Goal: Information Seeking & Learning: Learn about a topic

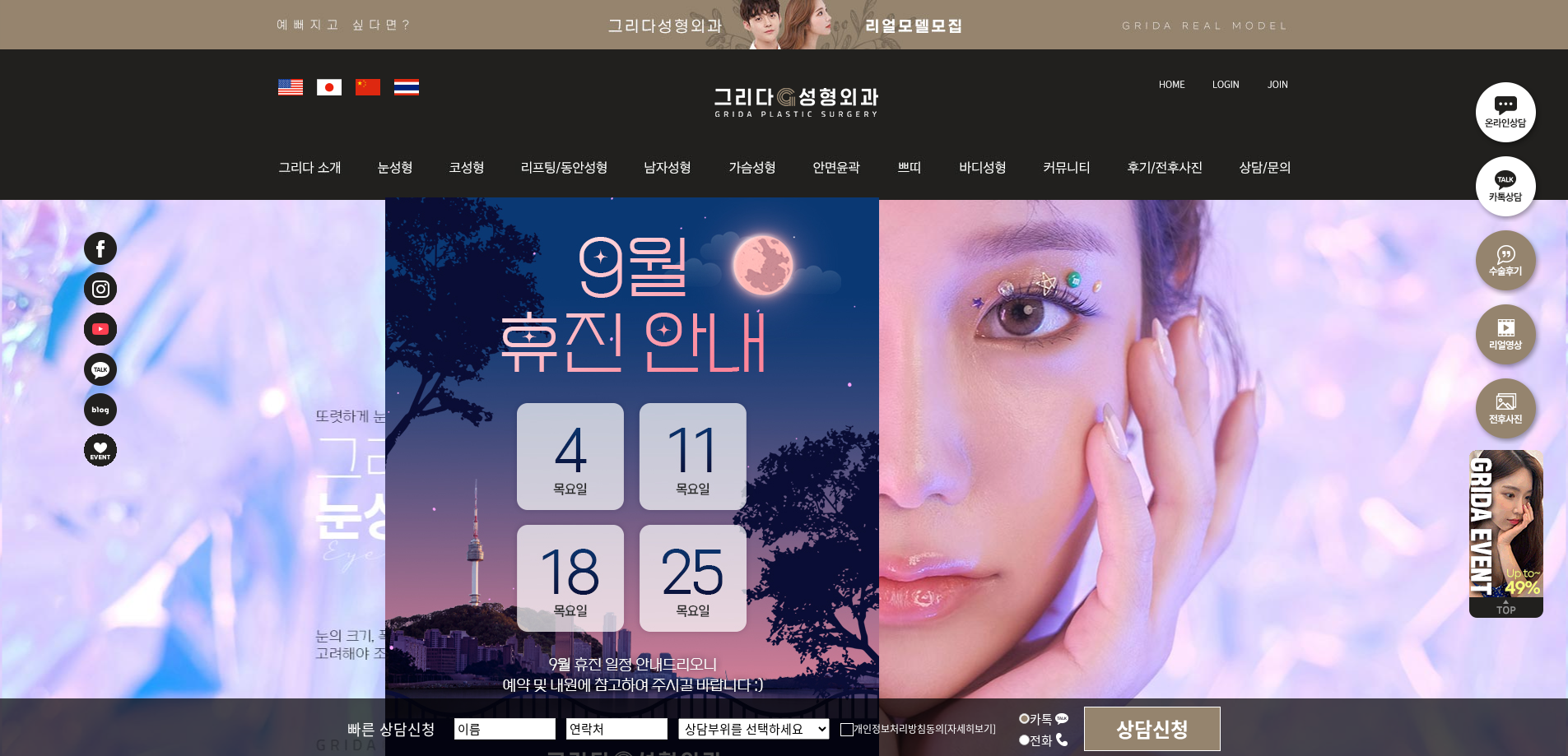
scroll to position [329, 0]
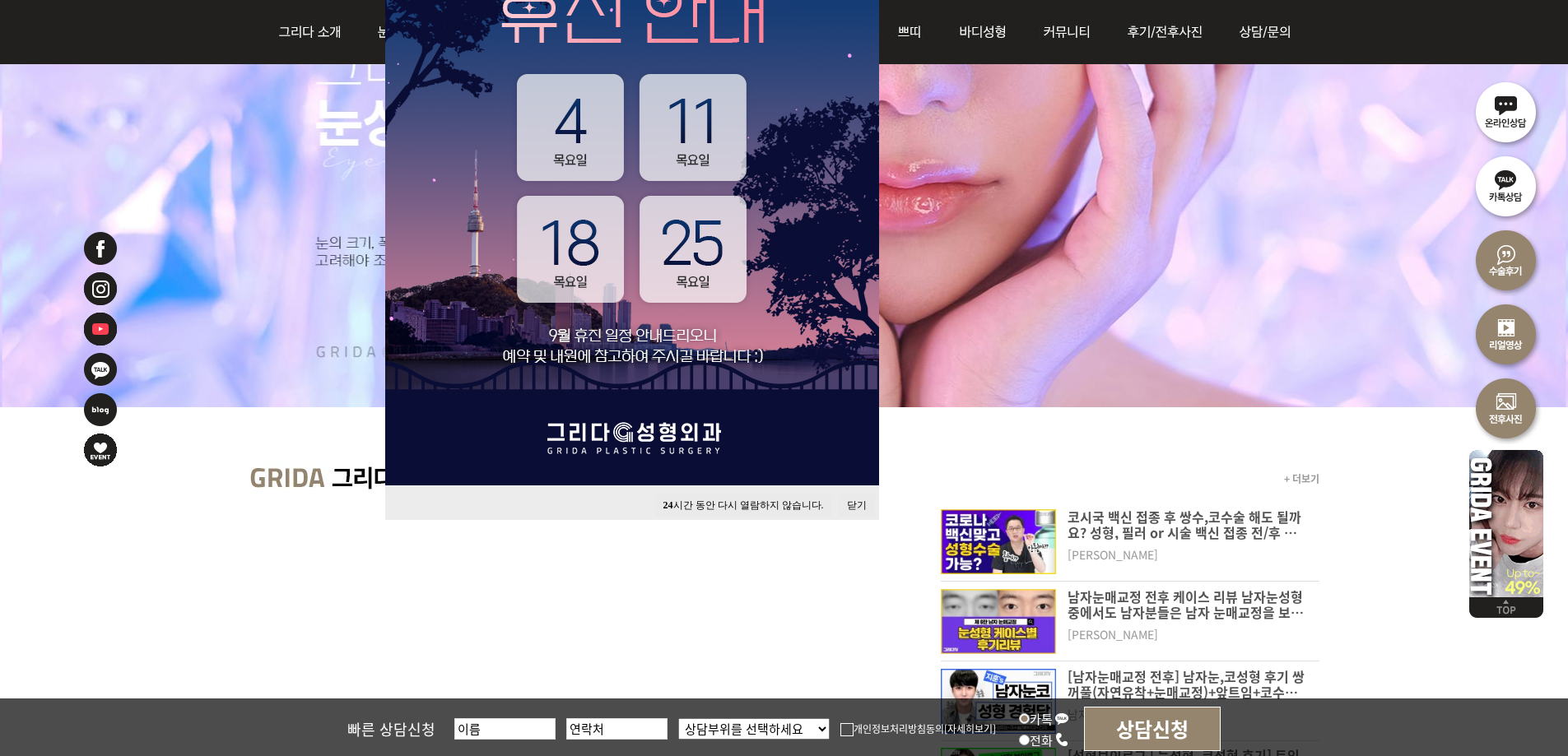
click at [848, 505] on button "닫기" at bounding box center [857, 506] width 37 height 22
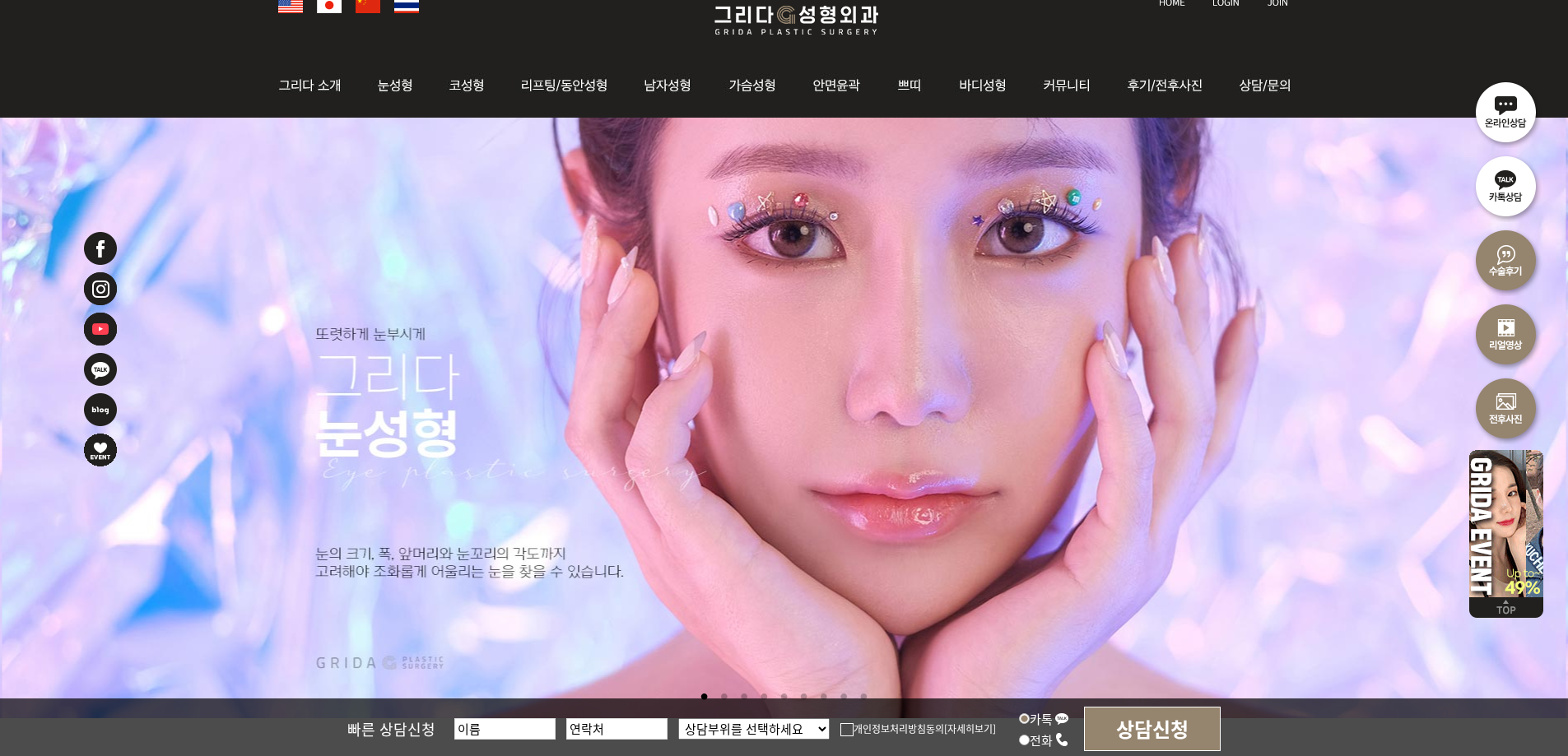
scroll to position [0, 0]
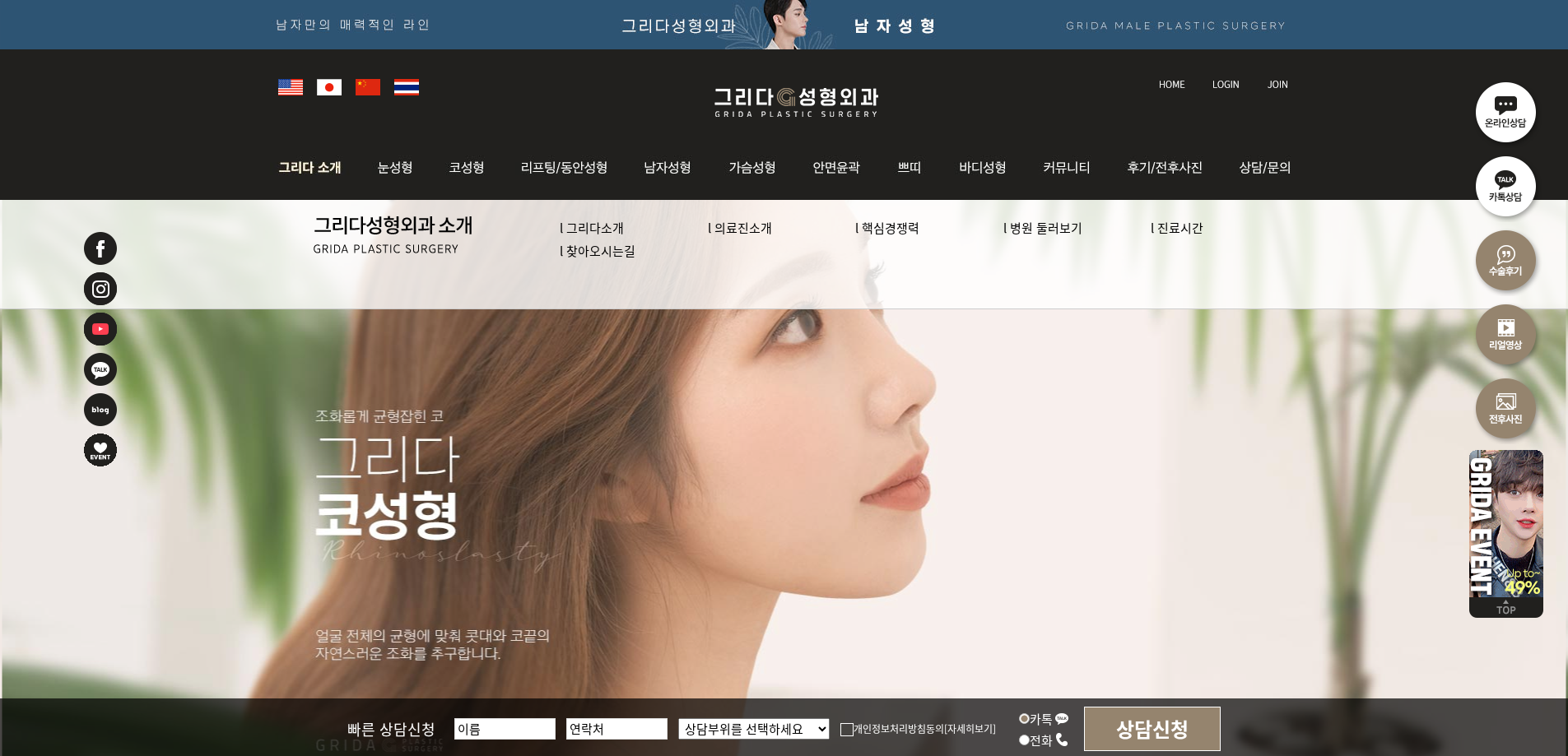
click at [733, 232] on link "l 의료진소개" at bounding box center [739, 227] width 64 height 17
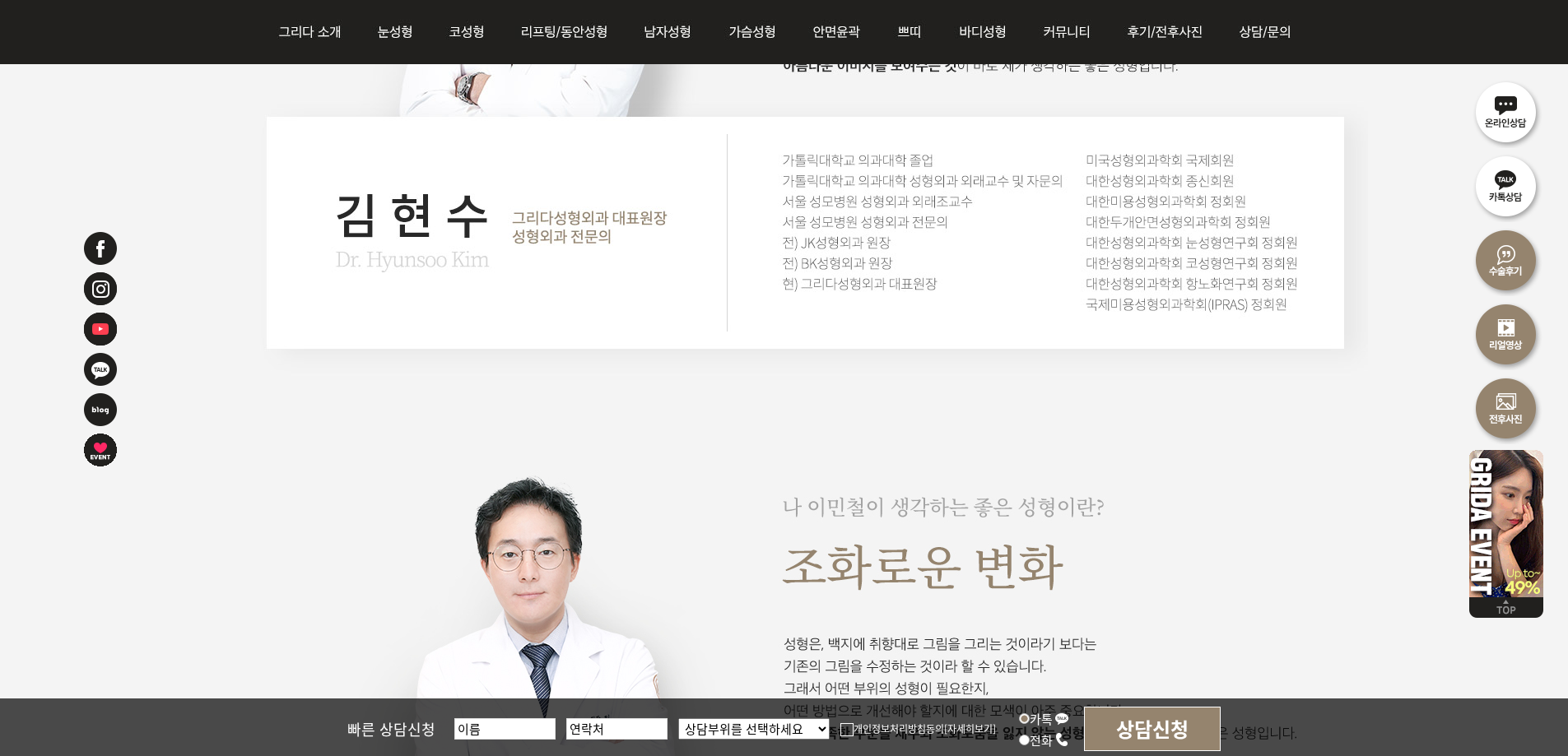
scroll to position [1481, 0]
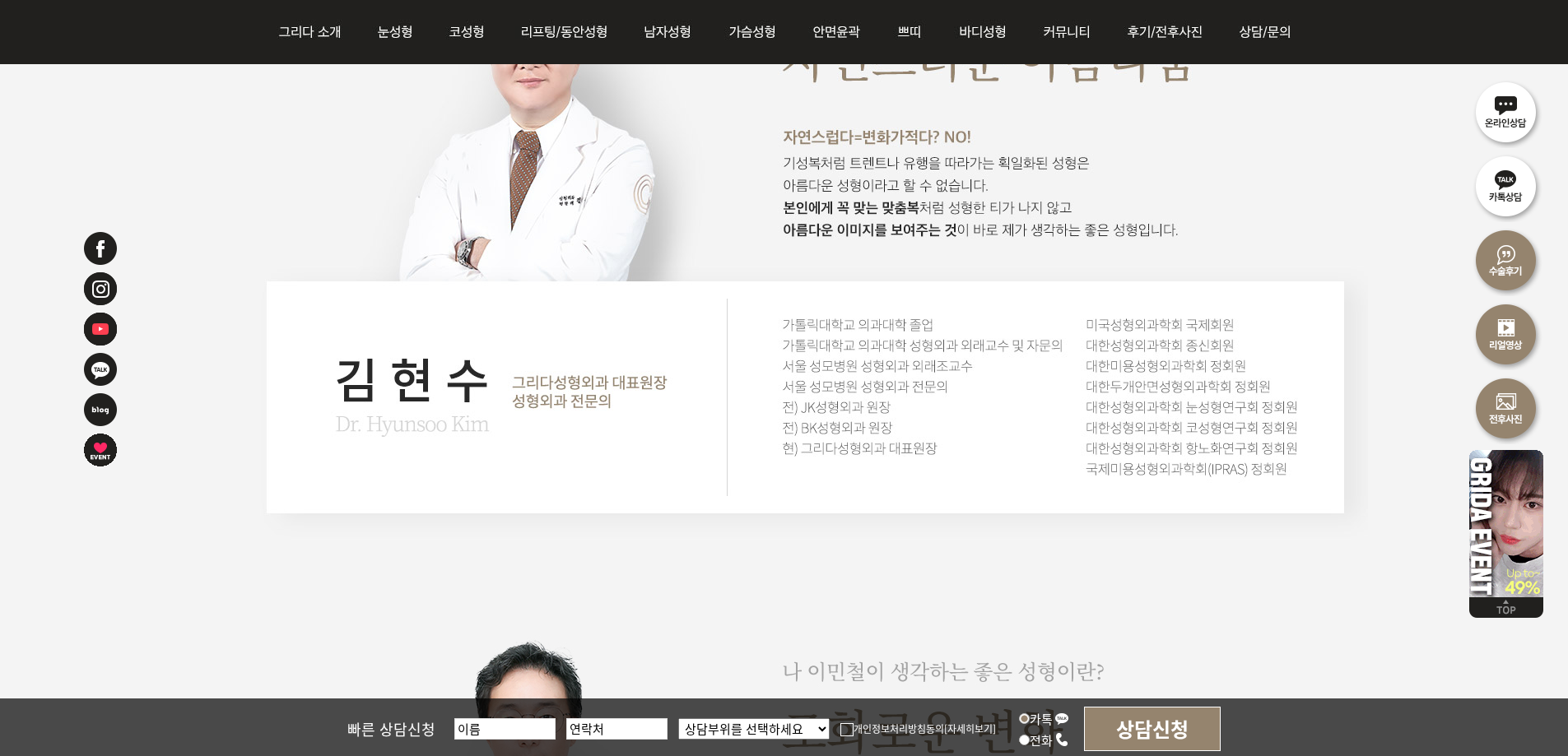
click at [1266, 428] on img at bounding box center [806, 224] width 1124 height 692
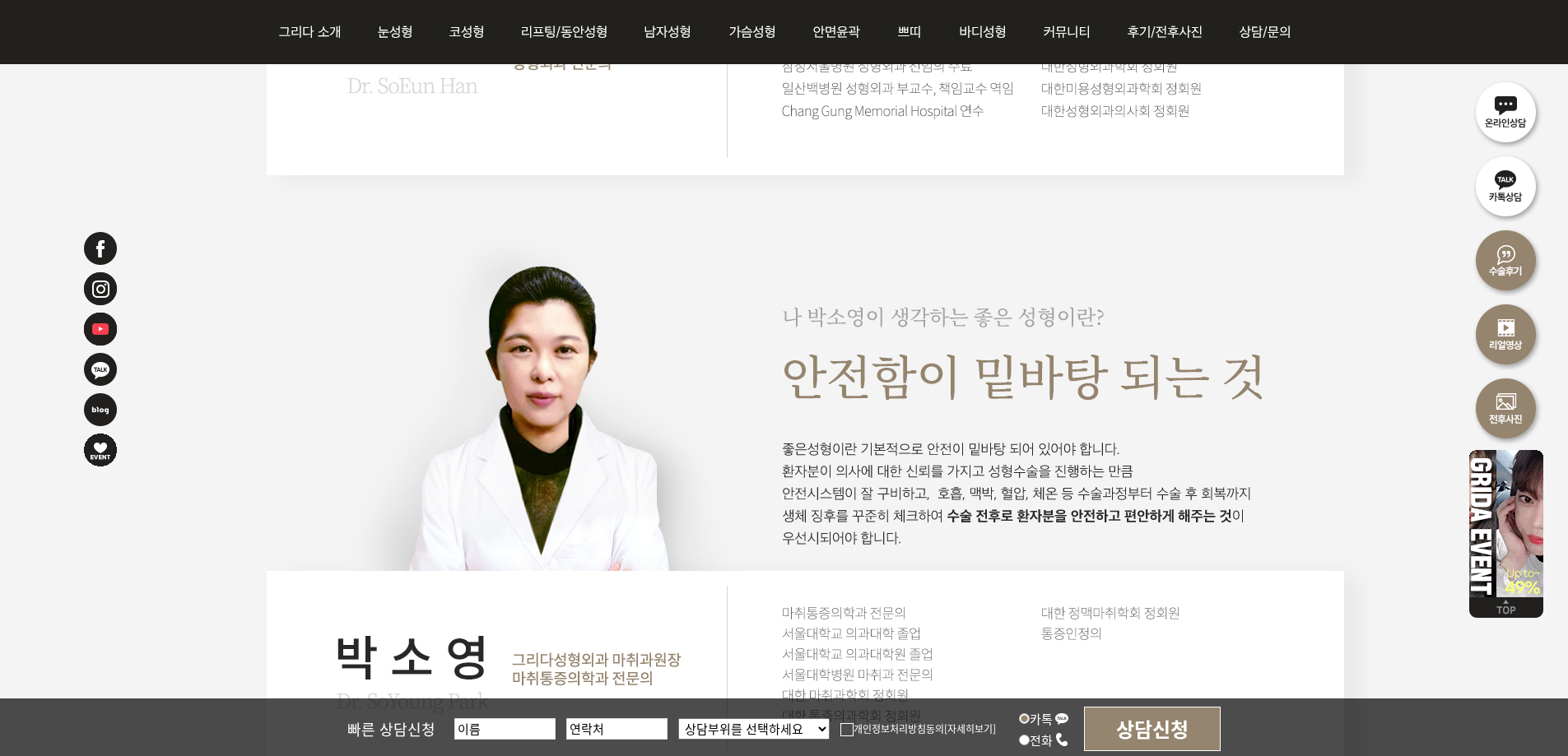
scroll to position [3539, 0]
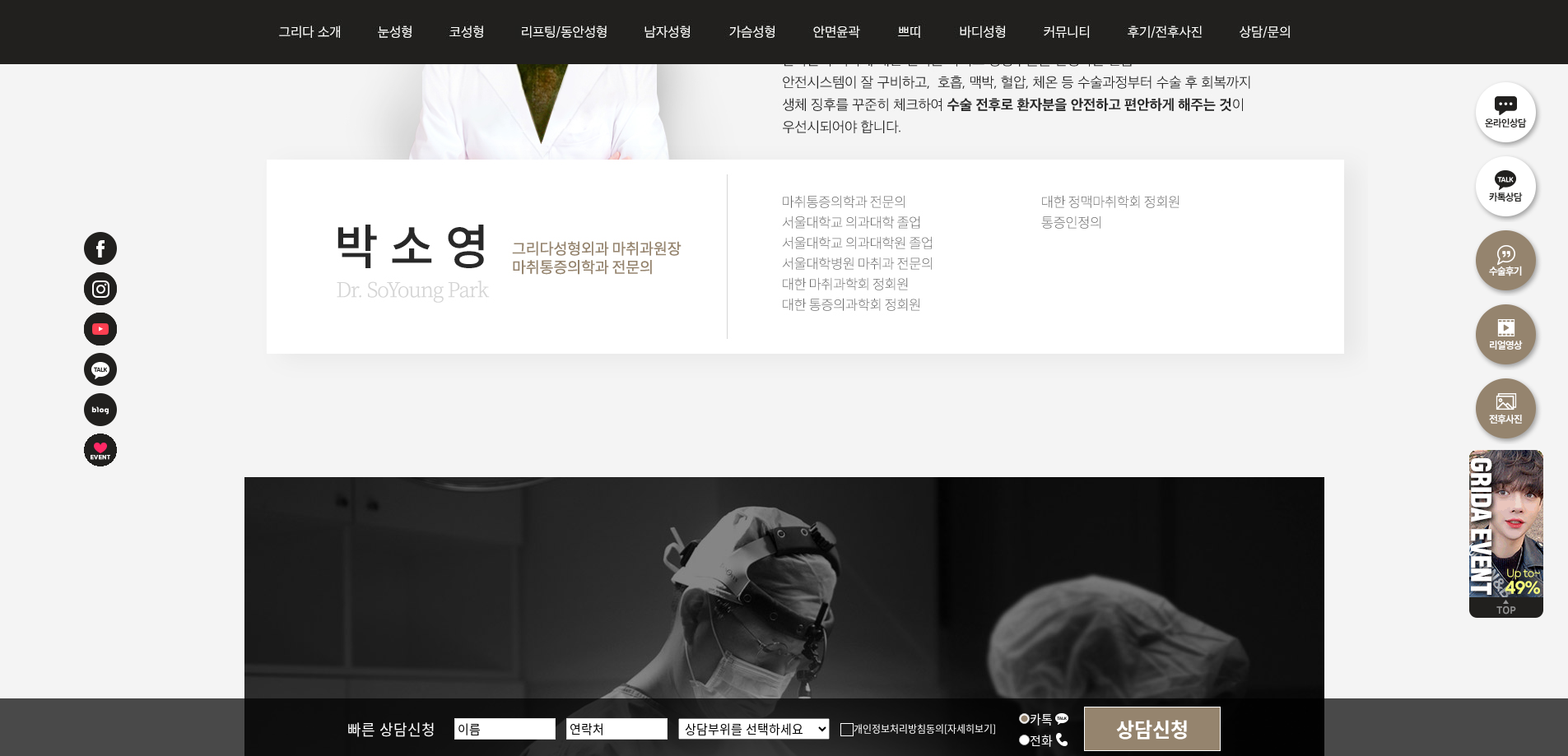
drag, startPoint x: 801, startPoint y: 399, endPoint x: 788, endPoint y: 430, distance: 33.6
drag, startPoint x: 702, startPoint y: 440, endPoint x: 655, endPoint y: 536, distance: 106.9
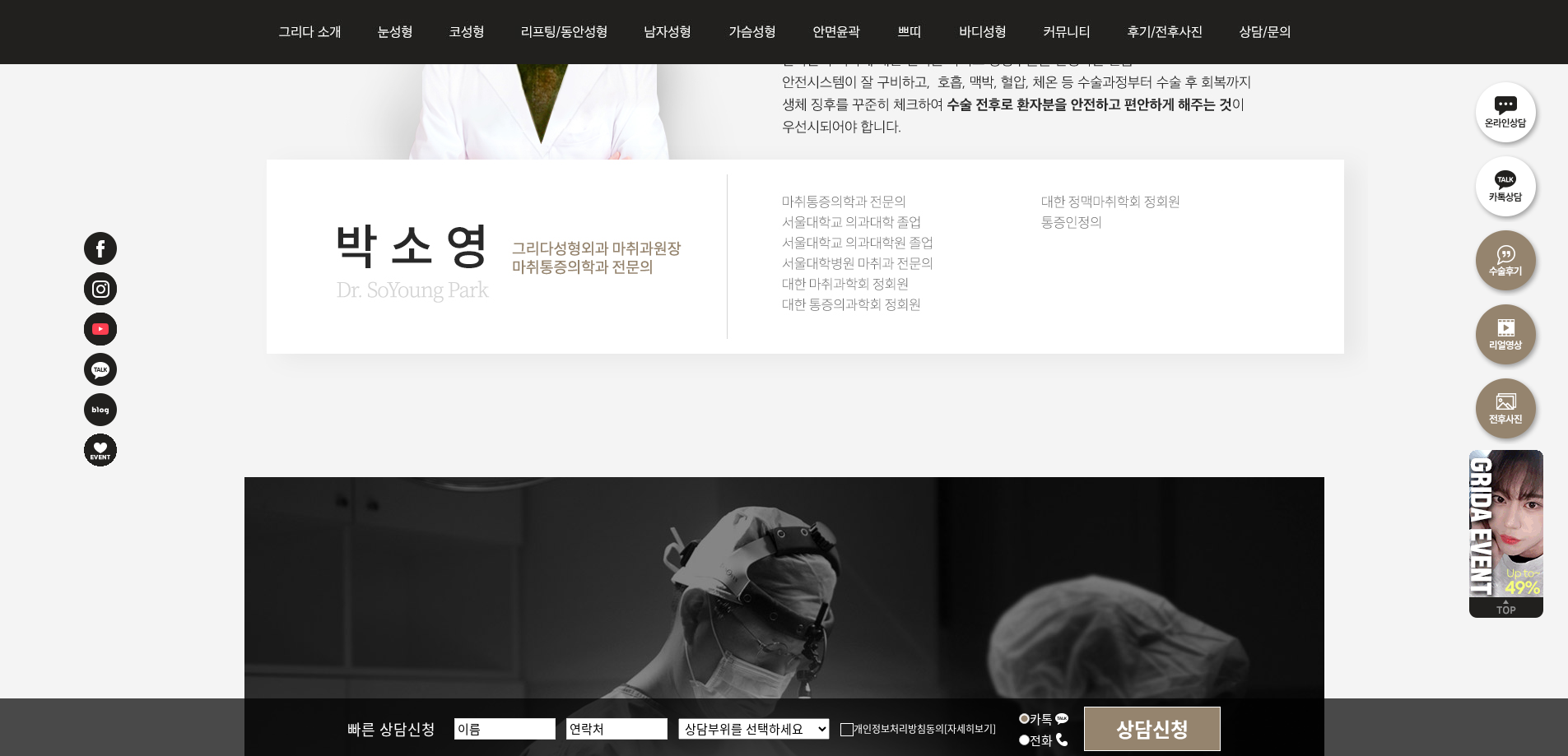
click at [967, 482] on img at bounding box center [784, 764] width 1080 height 574
